Goal: Find specific page/section: Find specific page/section

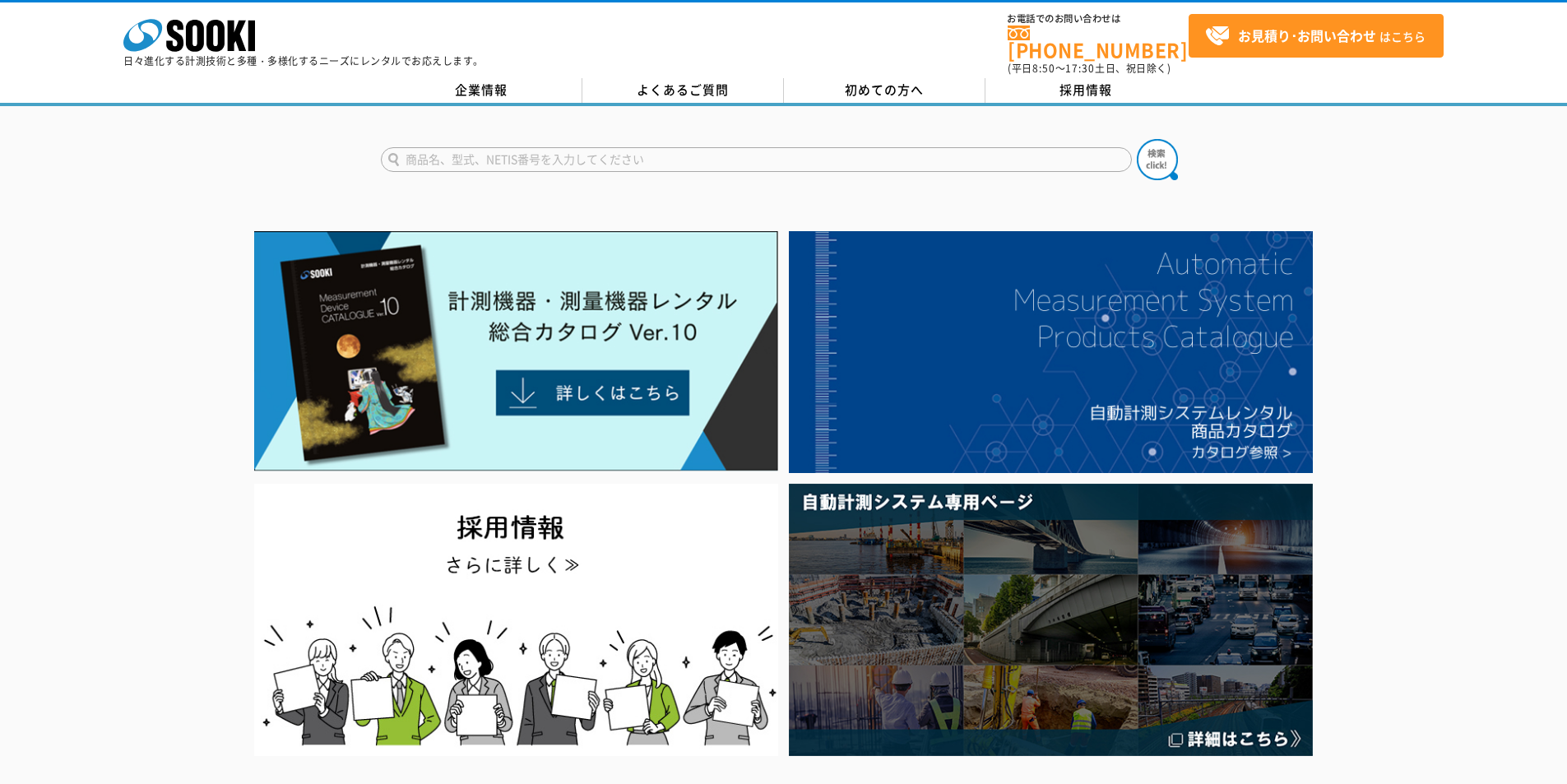
click at [594, 147] on input "text" at bounding box center [757, 159] width 751 height 25
click at [599, 193] on div "VXD30" at bounding box center [536, 203] width 311 height 21
type input "VXD30"
click at [1157, 156] on img at bounding box center [1157, 159] width 41 height 41
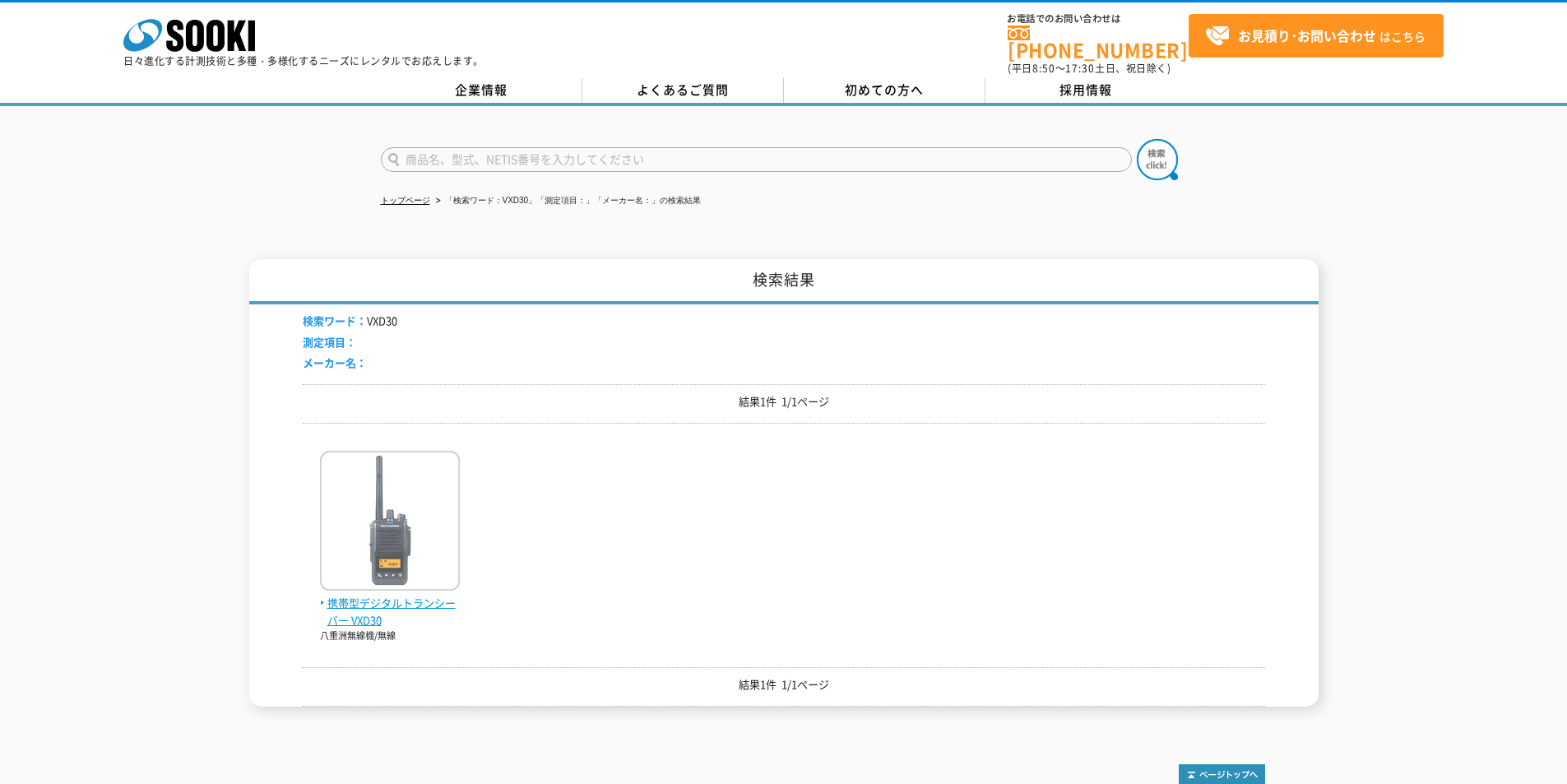
click at [354, 594] on span "携帯型デジタルトランシーバー VXD30" at bounding box center [390, 611] width 140 height 34
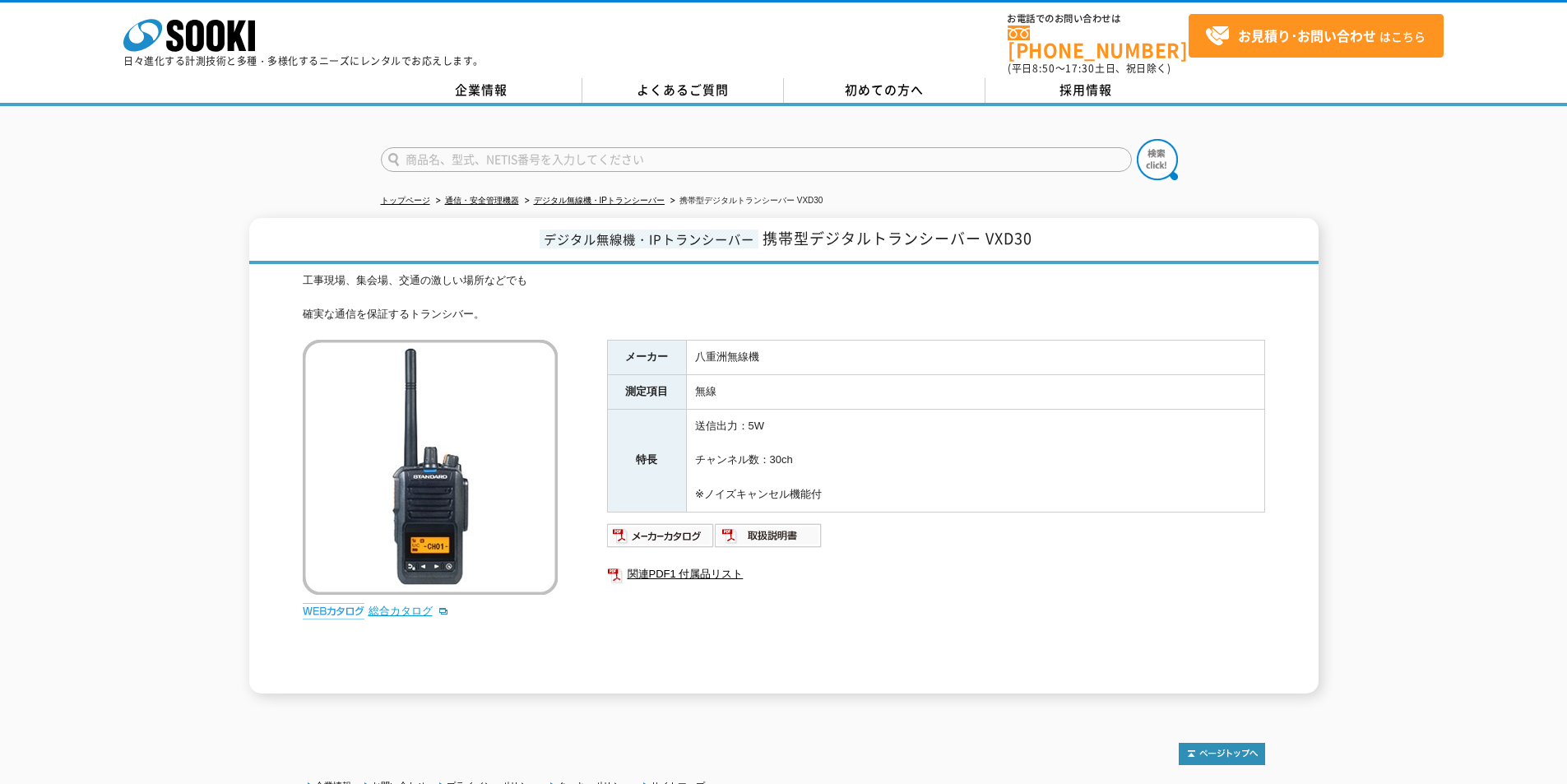
click at [397, 605] on link "総合カタログ" at bounding box center [409, 610] width 80 height 12
click at [173, 29] on icon at bounding box center [175, 36] width 17 height 32
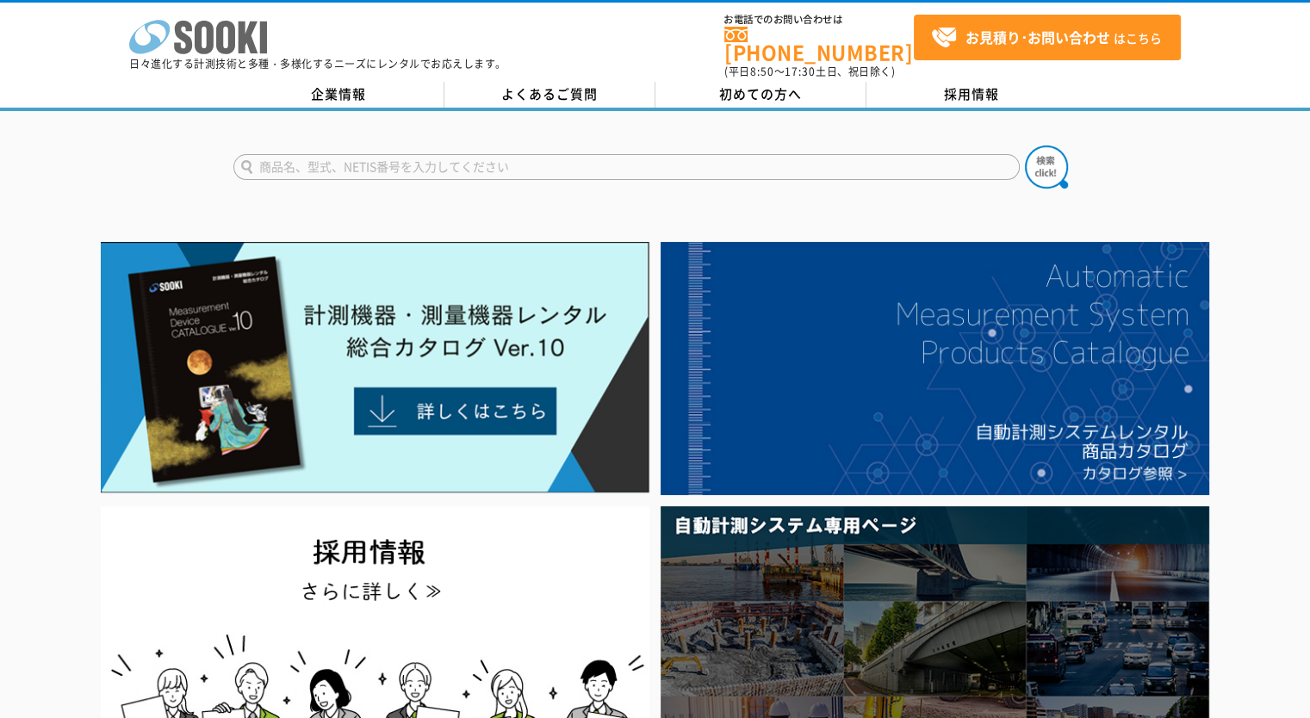
click at [204, 48] on icon at bounding box center [204, 38] width 19 height 34
click at [238, 32] on polygon at bounding box center [248, 38] width 20 height 32
